Goal: Task Accomplishment & Management: Complete application form

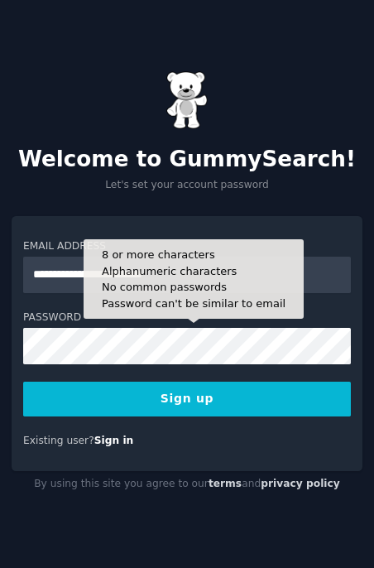
type input "**********"
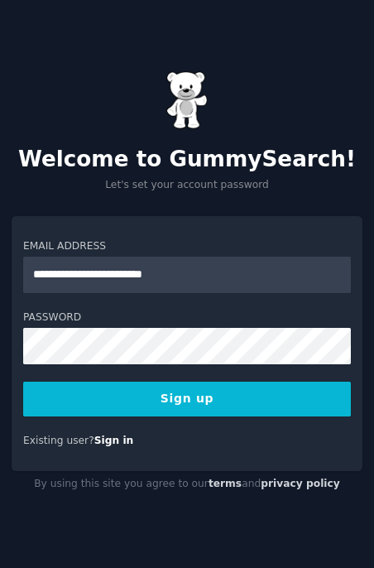
click at [154, 406] on button "Sign up" at bounding box center [187, 399] width 328 height 35
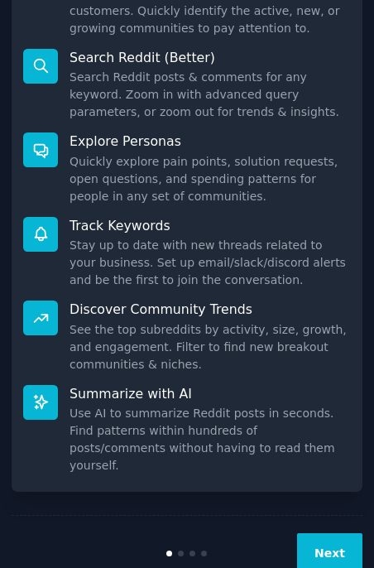
click at [319, 533] on button "Next" at bounding box center [329, 553] width 65 height 41
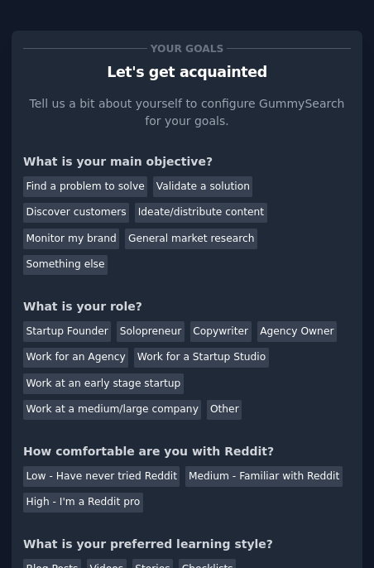
scroll to position [2, 0]
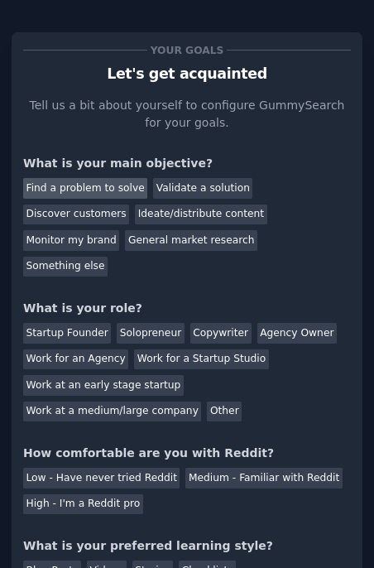
click at [68, 191] on div "Find a problem to solve" at bounding box center [85, 188] width 124 height 21
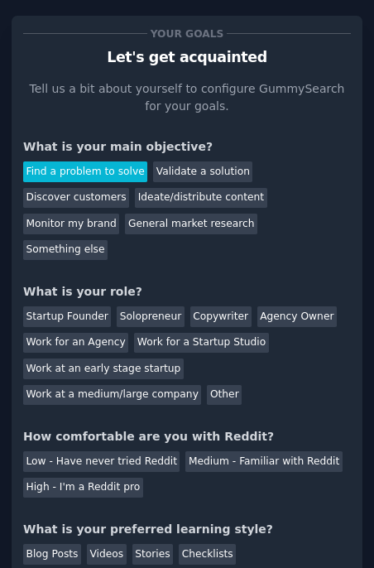
scroll to position [20, 0]
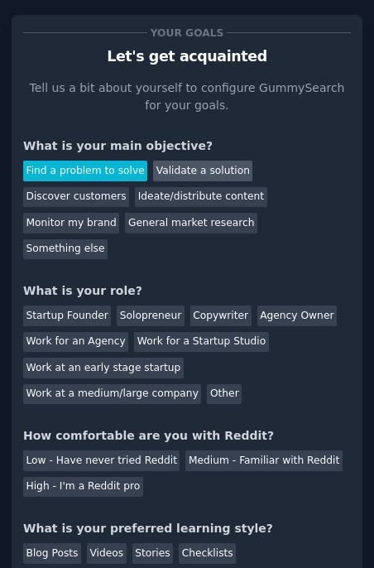
click at [185, 172] on div "Validate a solution" at bounding box center [202, 171] width 99 height 21
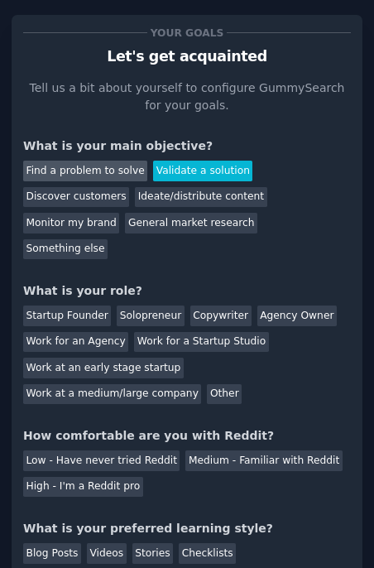
click at [97, 173] on div "Find a problem to solve" at bounding box center [85, 171] width 124 height 21
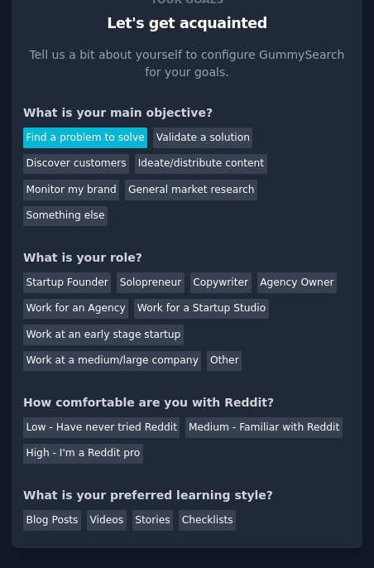
scroll to position [55, 0]
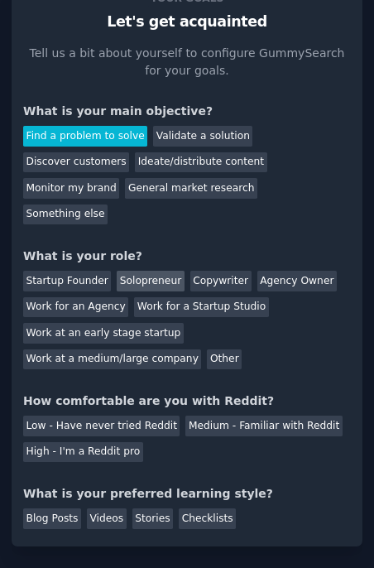
click at [152, 271] on div "Solopreneur" at bounding box center [150, 281] width 67 height 21
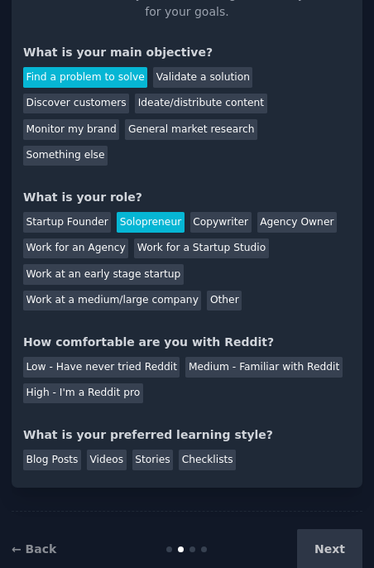
scroll to position [0, 0]
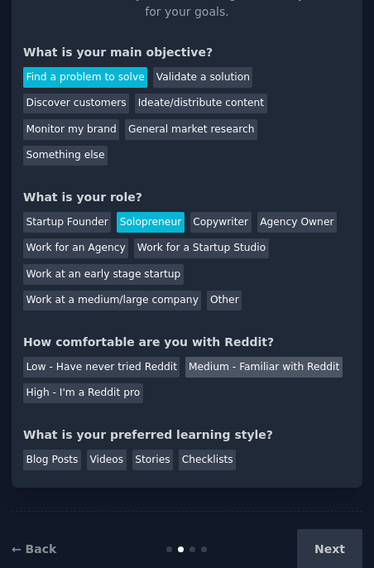
click at [205, 357] on div "Medium - Familiar with Reddit" at bounding box center [264, 367] width 157 height 21
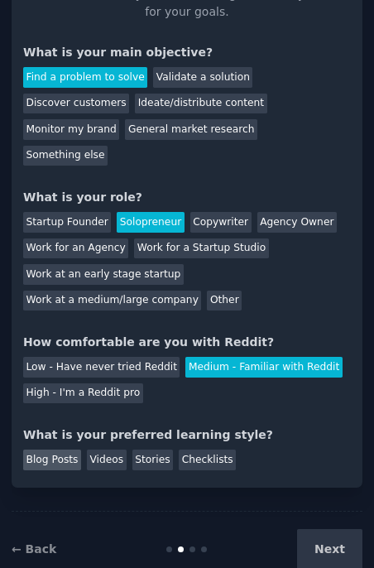
click at [61, 450] on div "Blog Posts" at bounding box center [52, 460] width 58 height 21
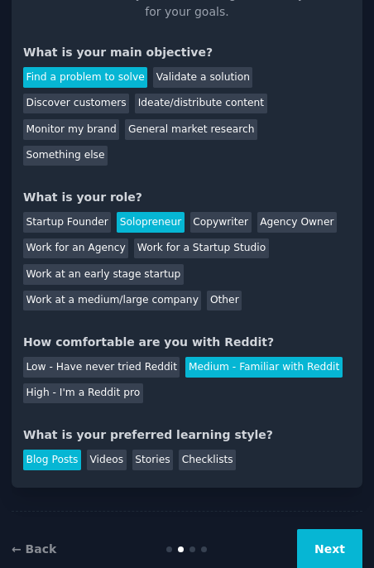
click at [317, 529] on button "Next" at bounding box center [329, 549] width 65 height 41
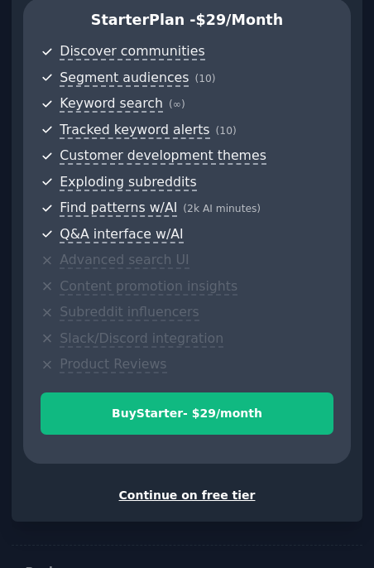
scroll to position [533, 0]
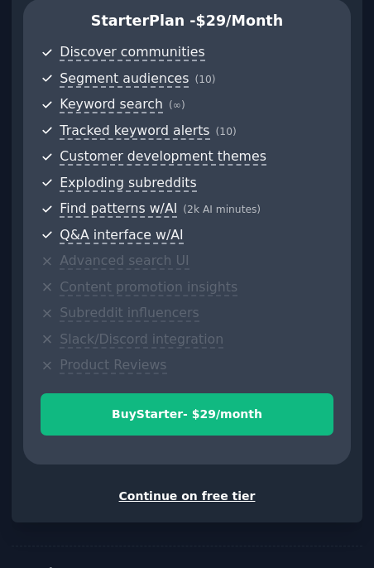
click at [214, 488] on div "Continue on free tier" at bounding box center [187, 496] width 328 height 17
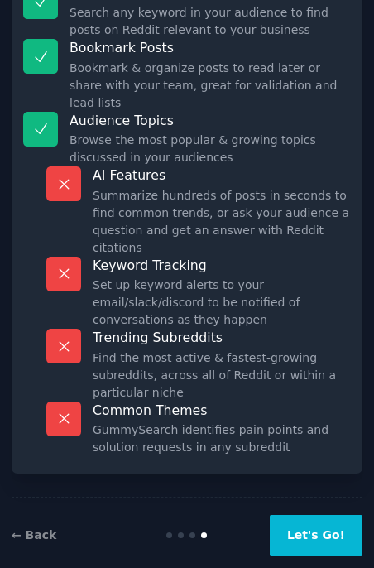
scroll to position [263, 0]
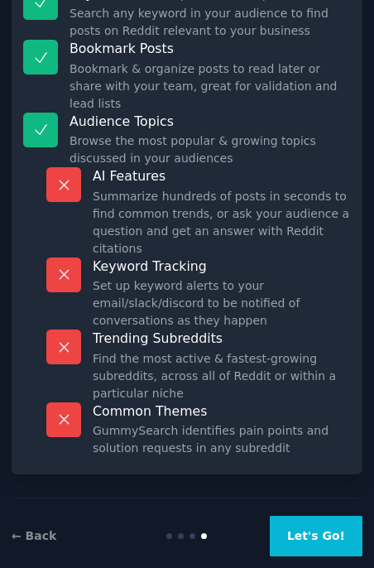
click at [312, 516] on button "Let's Go!" at bounding box center [316, 536] width 93 height 41
